Goal: Check status: Check status

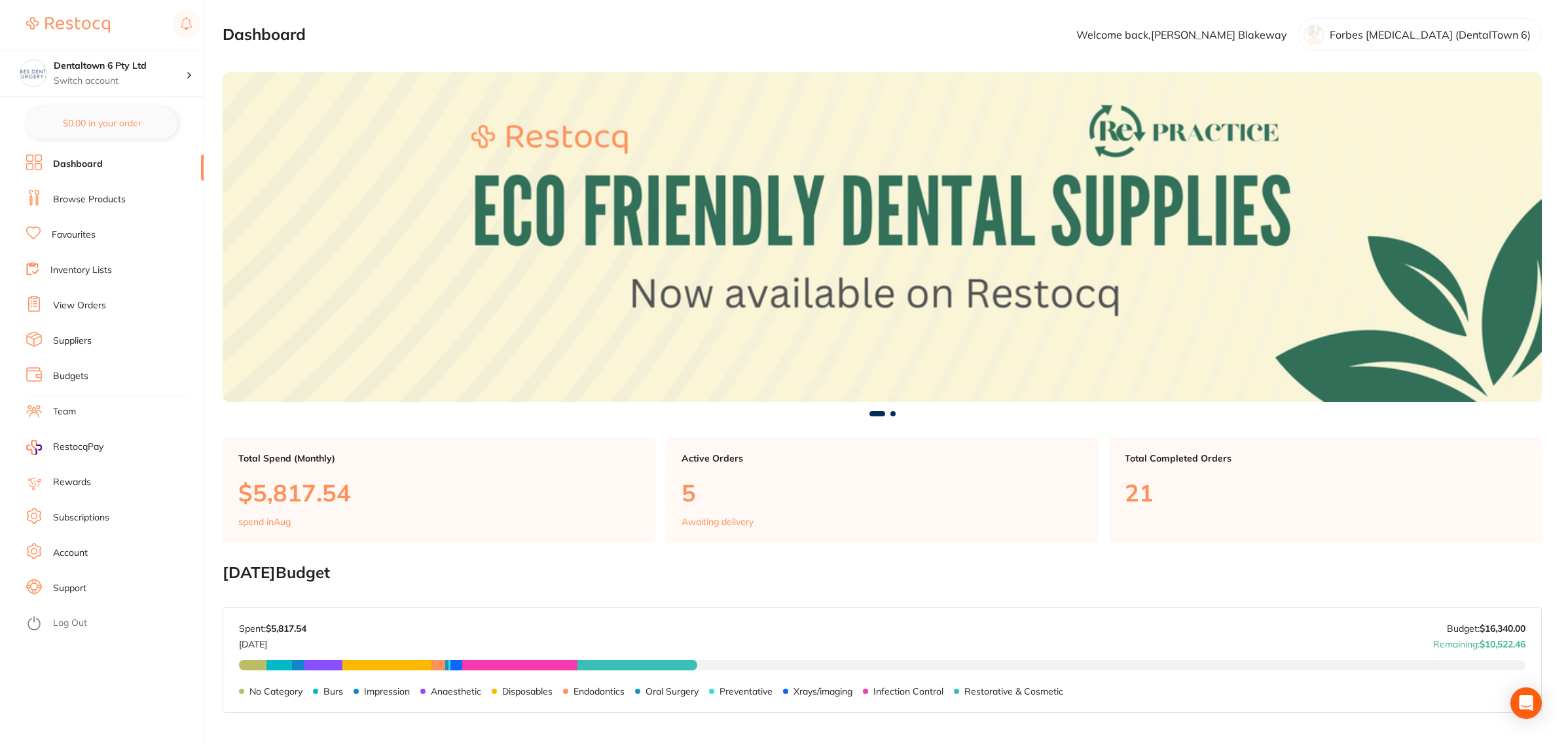
click at [90, 309] on link "View Orders" at bounding box center [79, 305] width 53 height 13
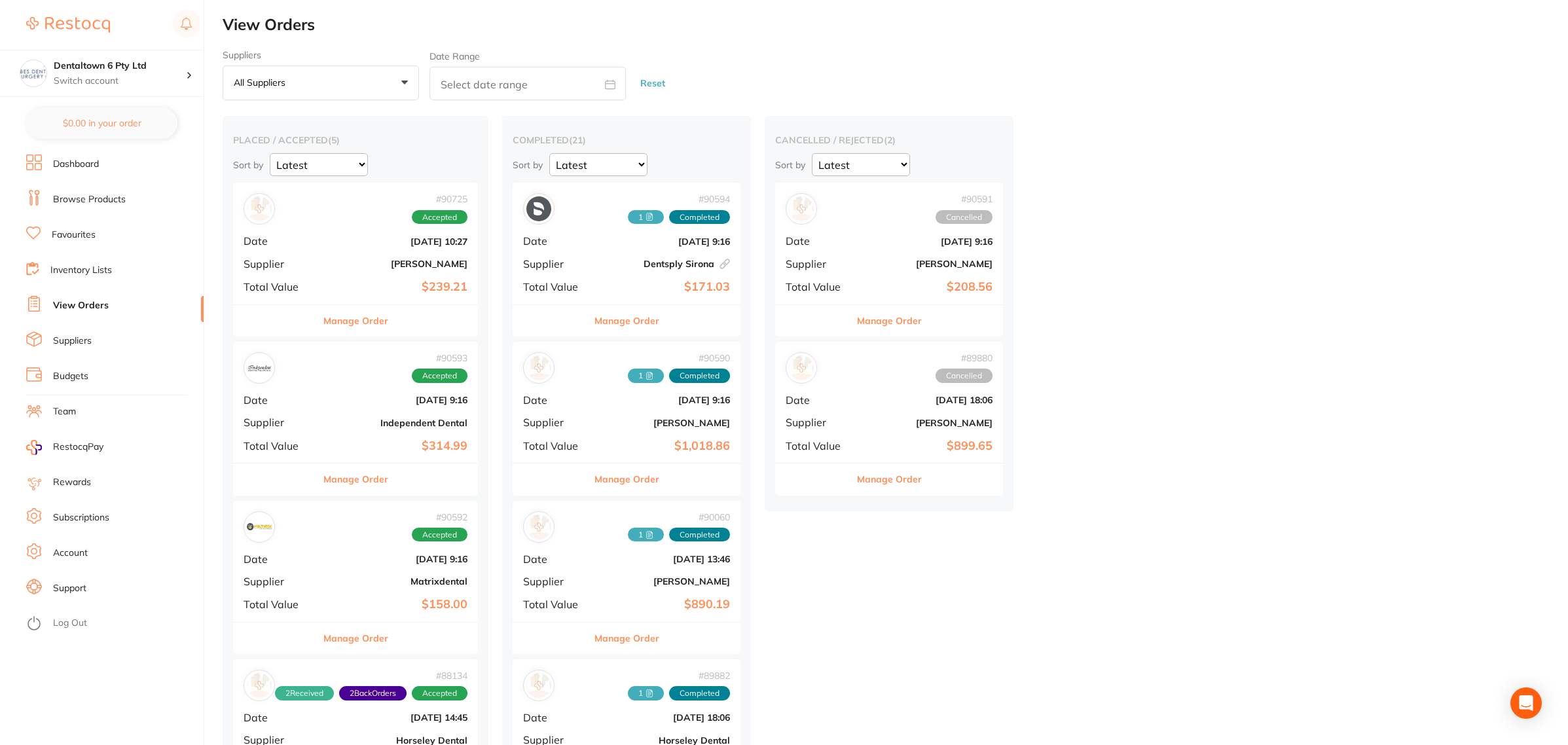
click at [329, 257] on div "# 90725 Accepted Date [DATE] 10:27 Supplier [PERSON_NAME] Total Value $239.21" at bounding box center [355, 243] width 245 height 121
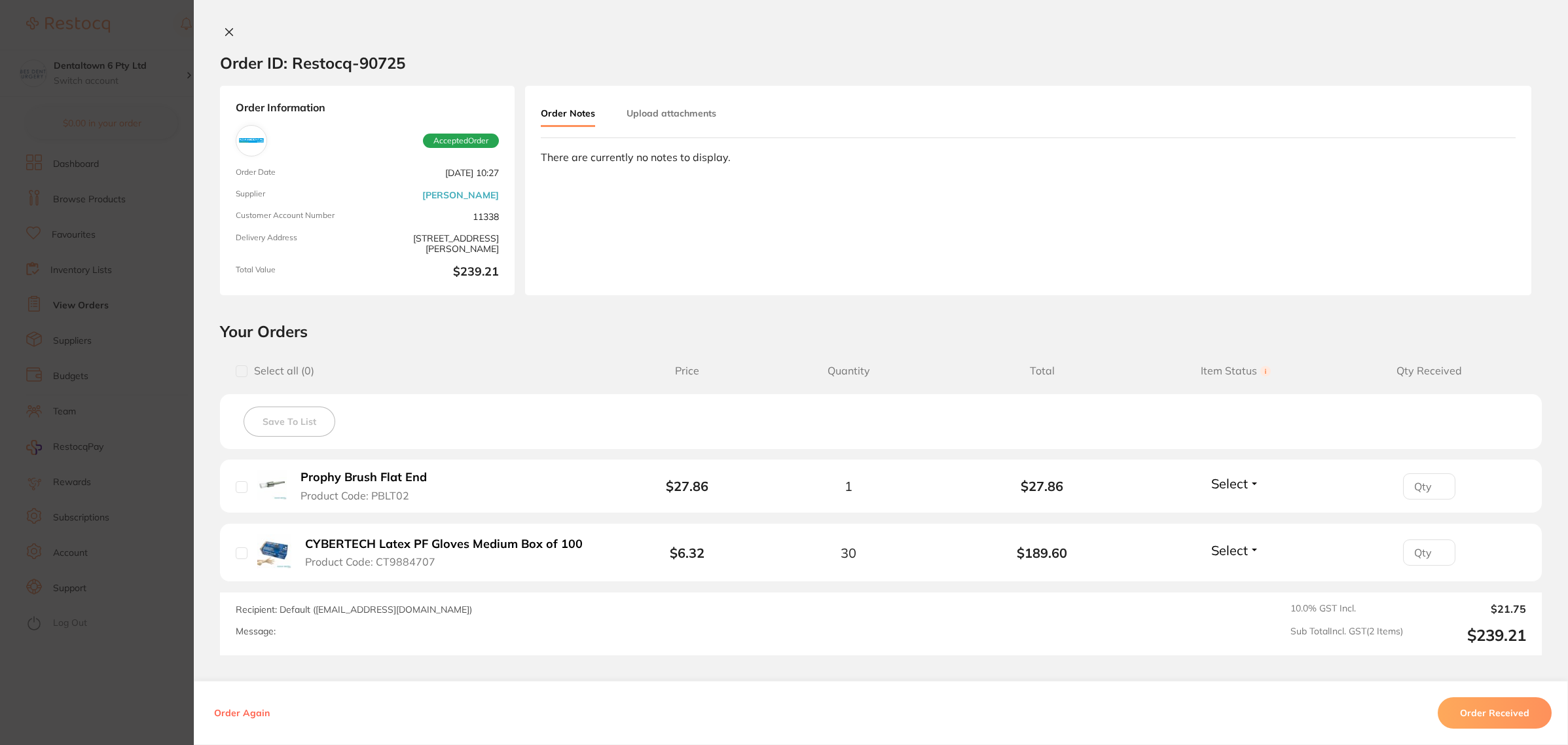
click at [139, 269] on section "Order ID: Restocq- 90725 Order Information Accepted Order Order Date [DATE] 10:…" at bounding box center [784, 372] width 1568 height 745
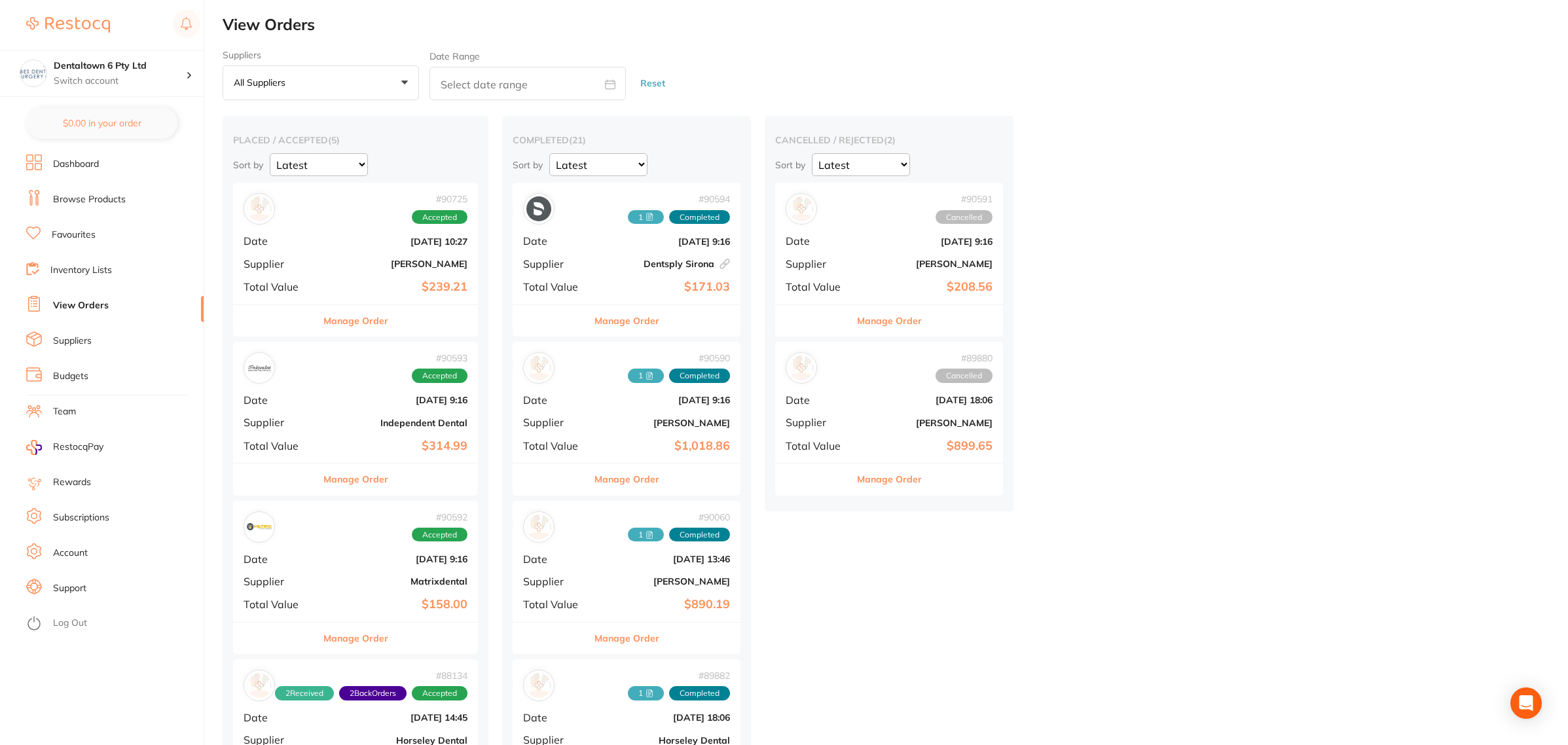
click at [933, 423] on b "[PERSON_NAME]" at bounding box center [927, 422] width 131 height 10
